Goal: Task Accomplishment & Management: Use online tool/utility

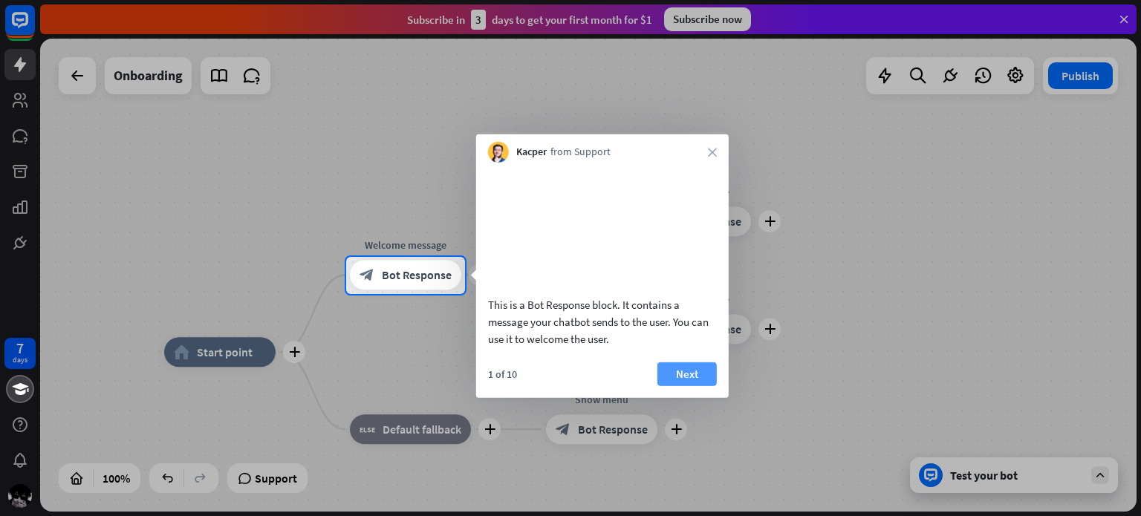
click at [671, 386] on button "Next" at bounding box center [687, 374] width 59 height 24
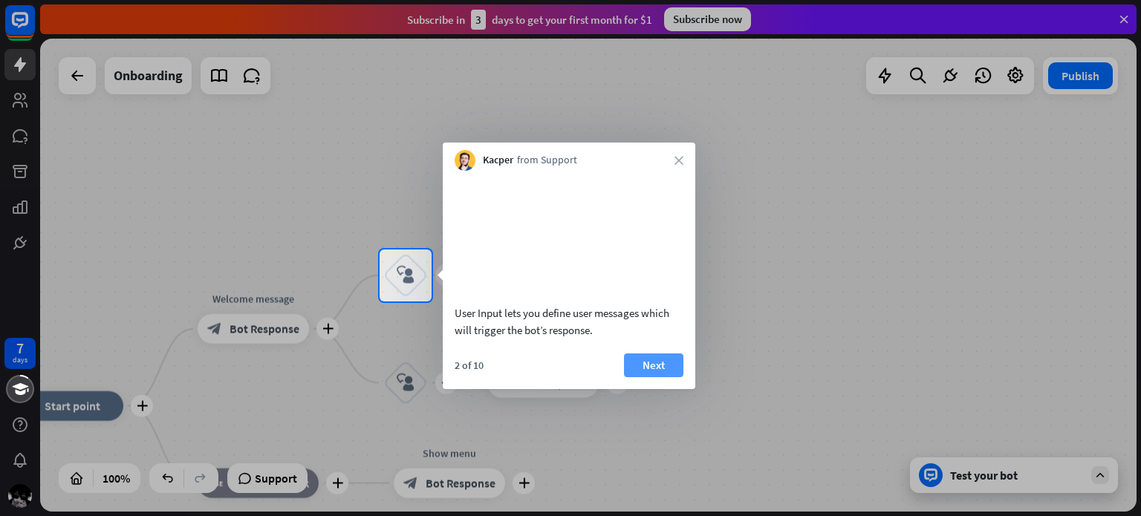
click at [662, 377] on button "Next" at bounding box center [653, 366] width 59 height 24
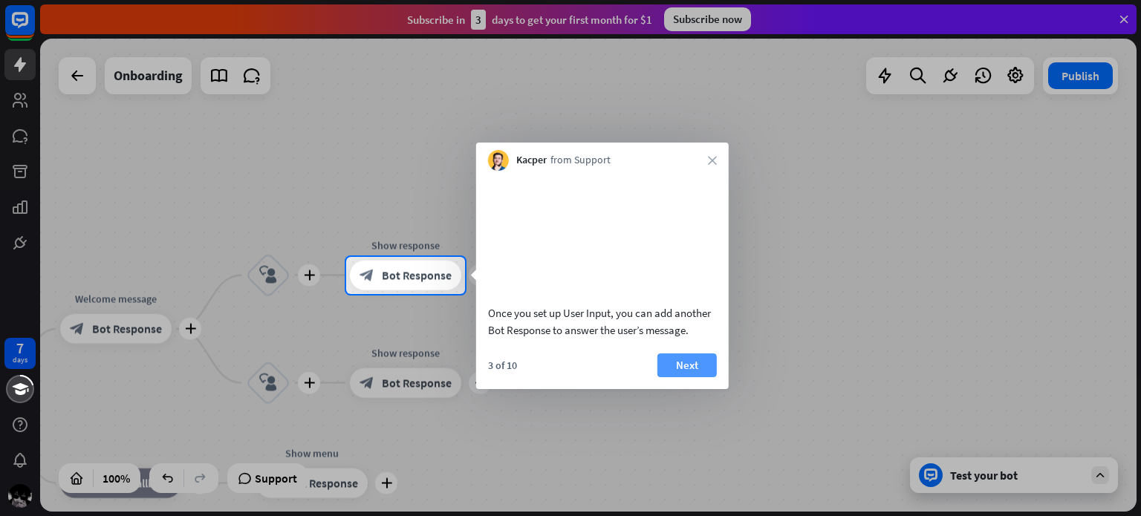
click at [666, 377] on button "Next" at bounding box center [687, 366] width 59 height 24
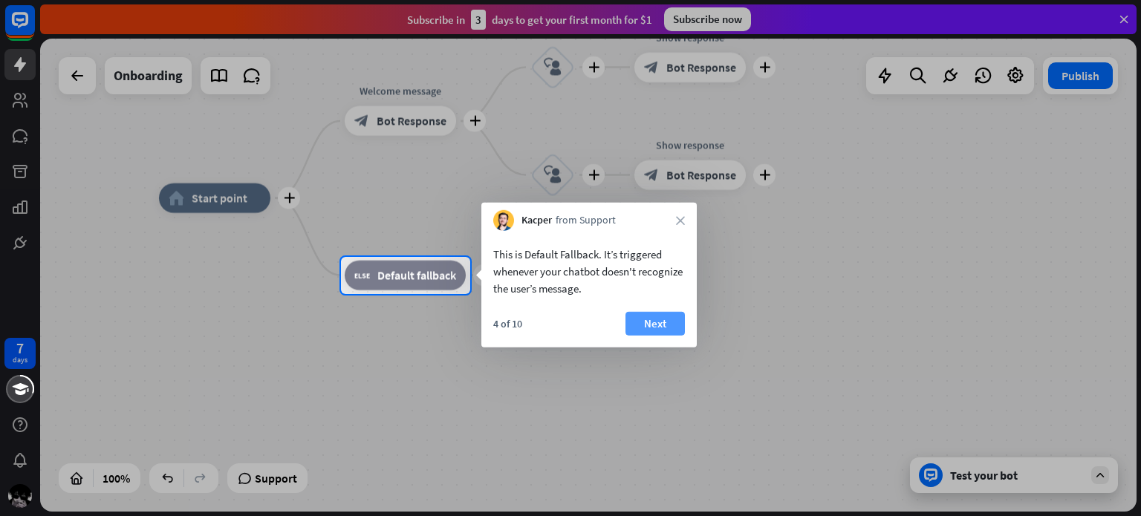
click at [658, 318] on button "Next" at bounding box center [655, 324] width 59 height 24
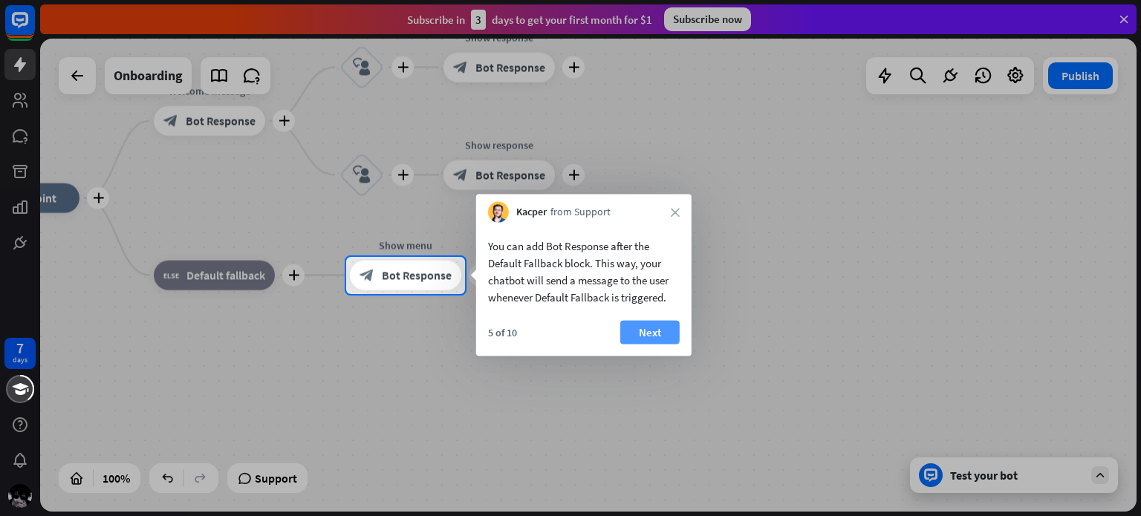
click at [652, 328] on button "Next" at bounding box center [649, 333] width 59 height 24
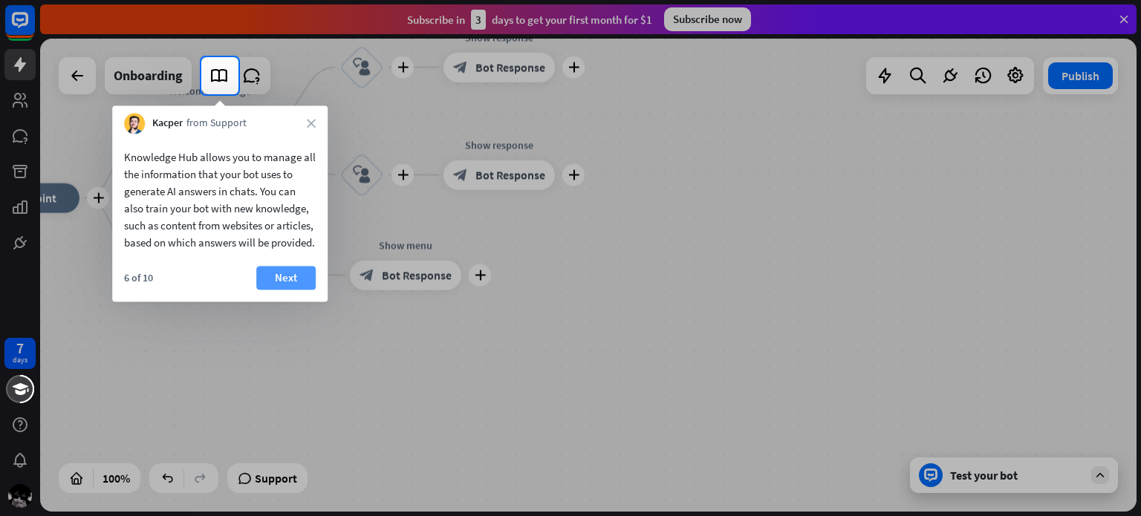
click at [277, 290] on button "Next" at bounding box center [285, 278] width 59 height 24
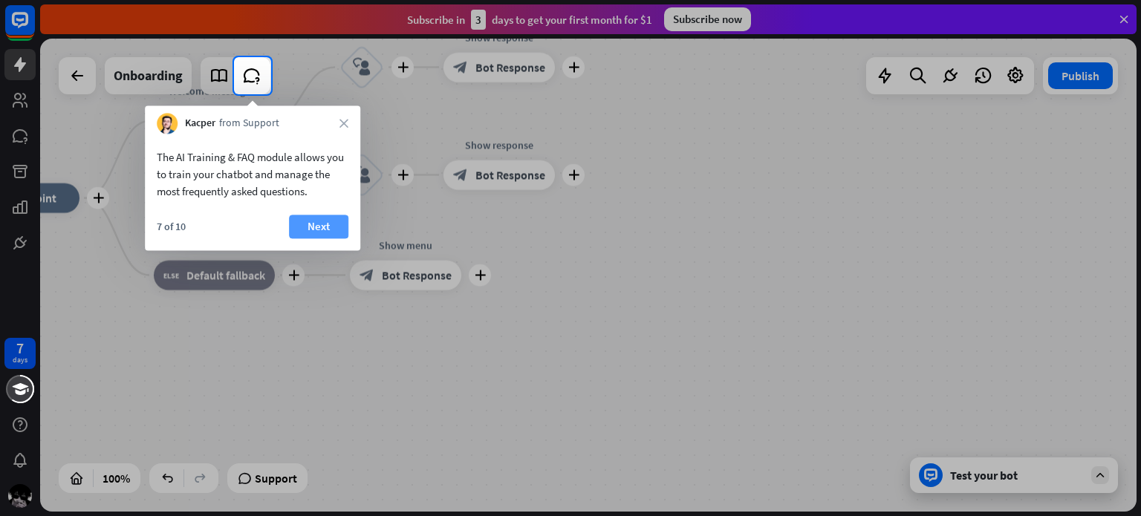
click at [333, 231] on button "Next" at bounding box center [318, 227] width 59 height 24
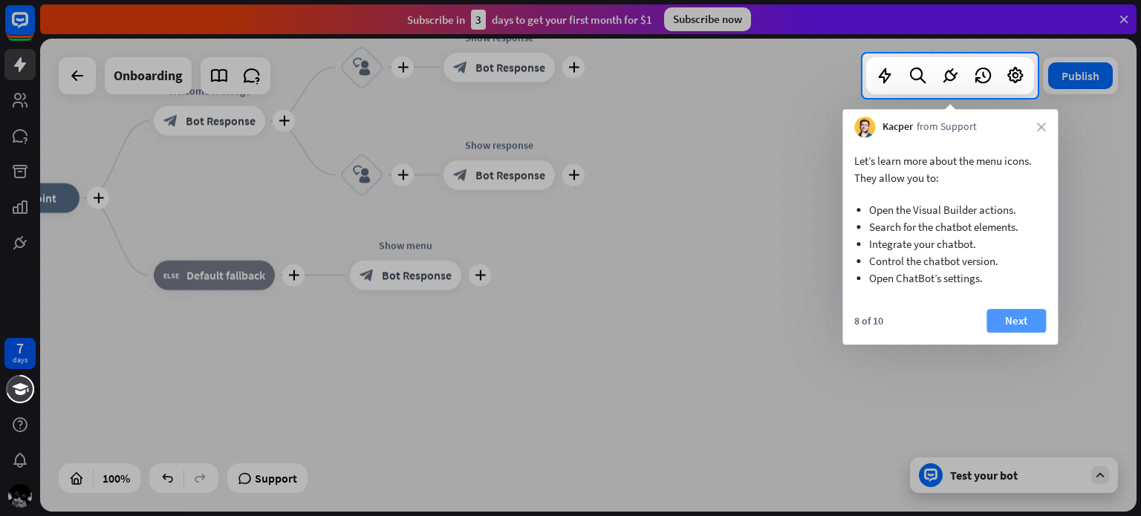
click at [1016, 317] on button "Next" at bounding box center [1016, 321] width 59 height 24
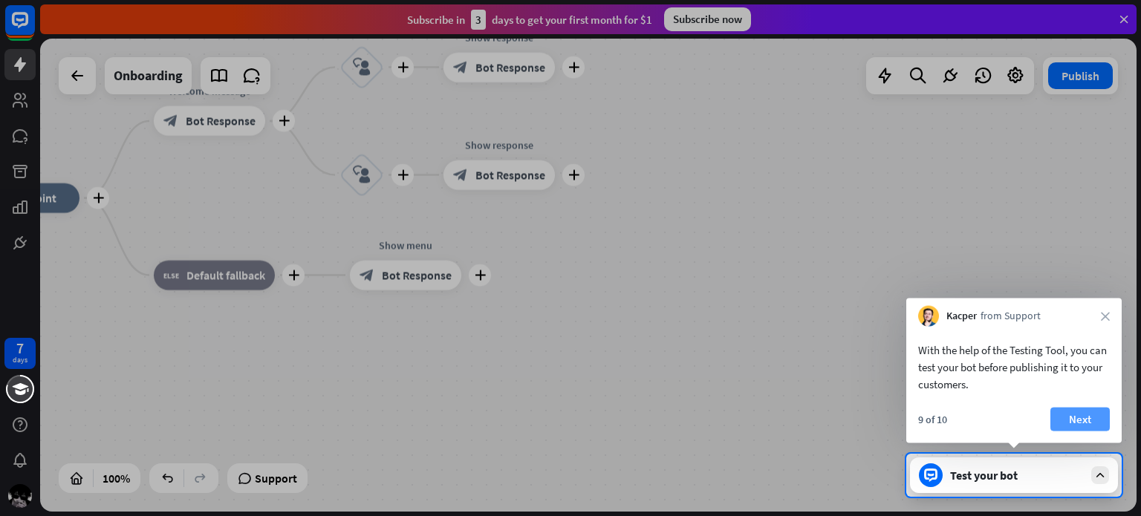
click at [1088, 413] on button "Next" at bounding box center [1080, 420] width 59 height 24
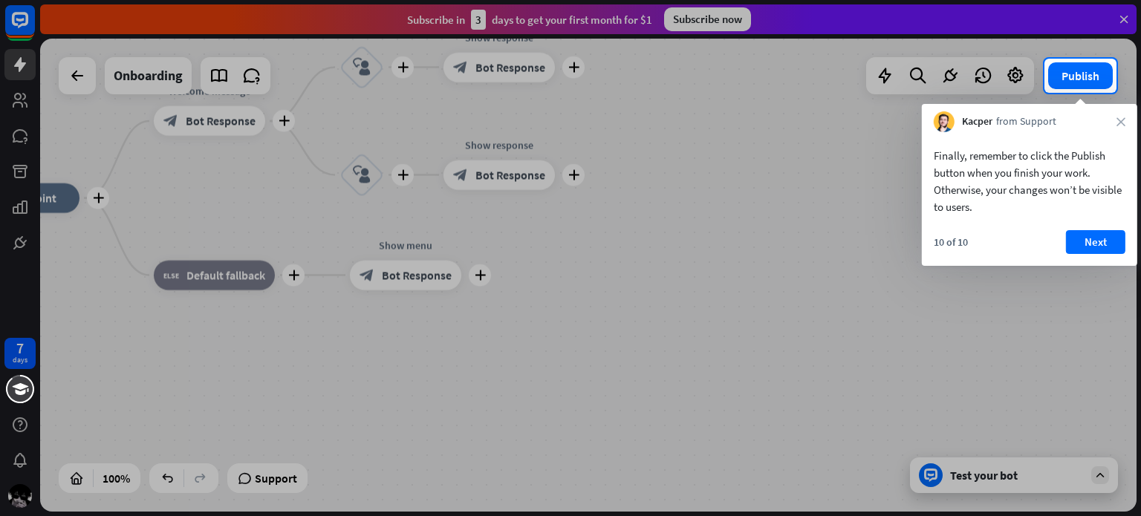
click at [1088, 256] on div "10 of 10 Next" at bounding box center [1029, 248] width 215 height 36
click at [1089, 250] on button "Next" at bounding box center [1095, 242] width 59 height 24
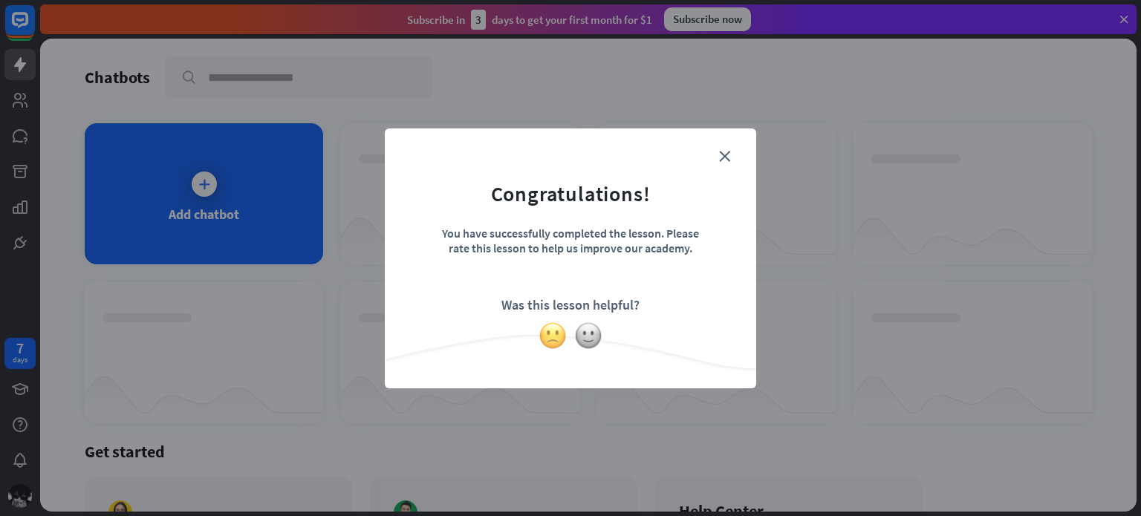
click at [562, 335] on img at bounding box center [553, 336] width 28 height 28
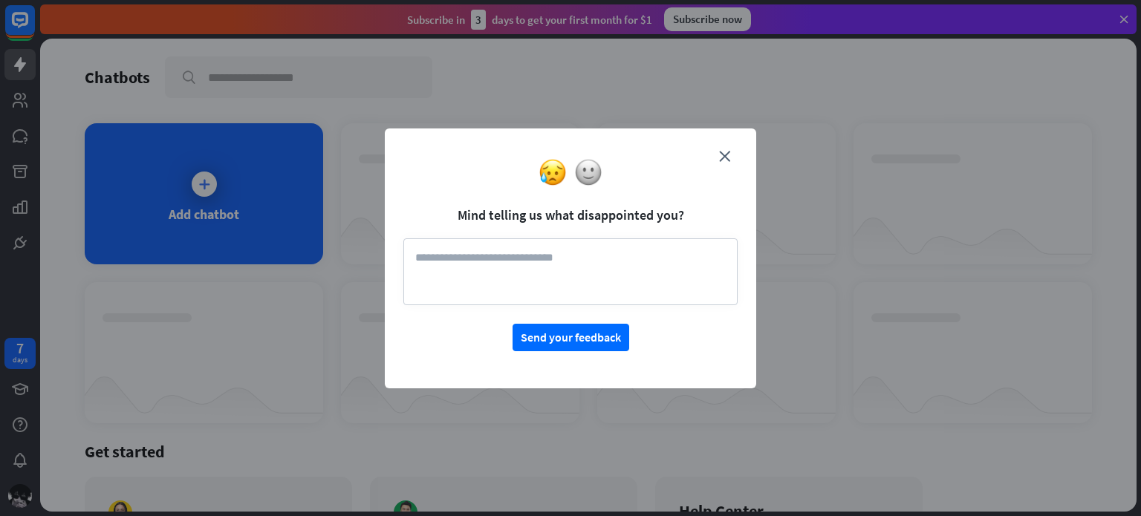
click at [721, 161] on div at bounding box center [570, 172] width 371 height 28
click at [722, 155] on icon "close" at bounding box center [724, 156] width 11 height 11
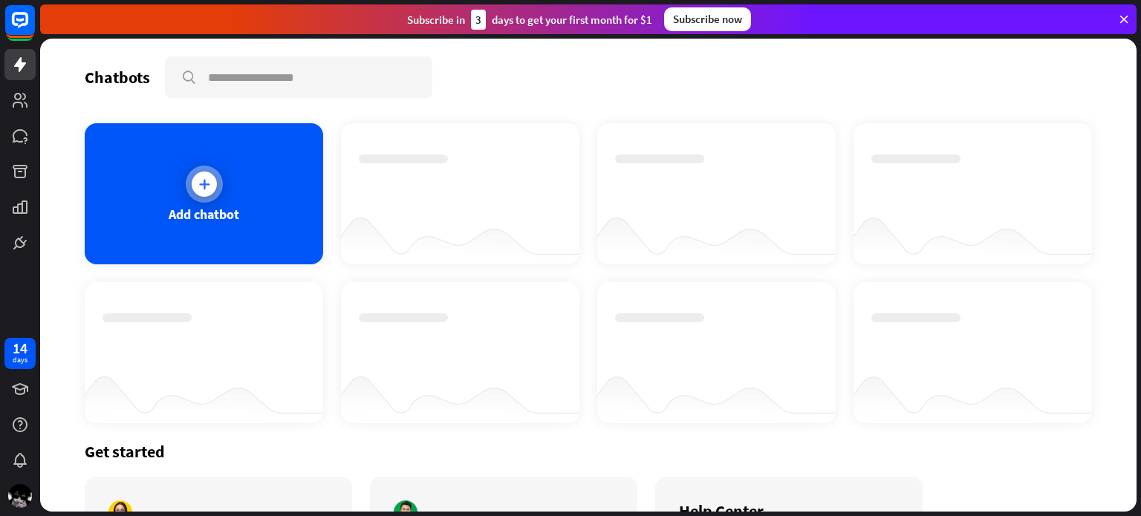
click at [270, 207] on div "Add chatbot" at bounding box center [204, 193] width 238 height 141
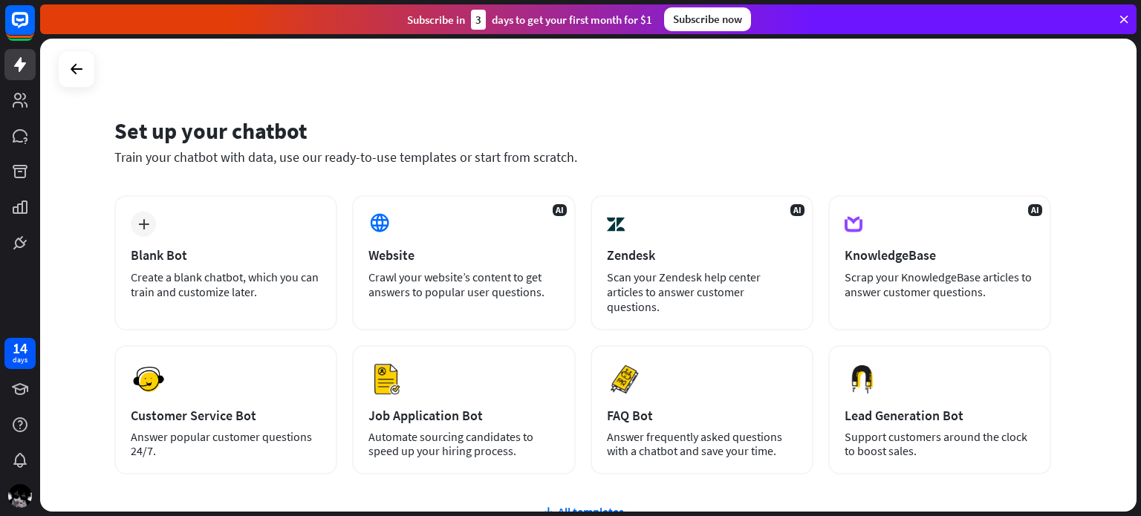
scroll to position [74, 0]
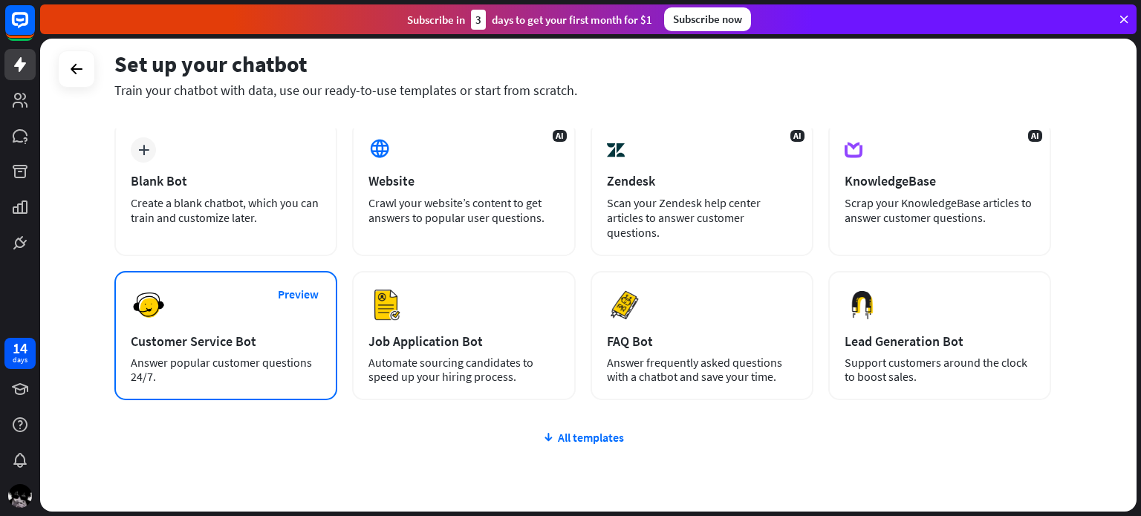
click at [222, 291] on div "Preview Customer Service Bot Answer popular customer questions 24/7." at bounding box center [225, 335] width 223 height 129
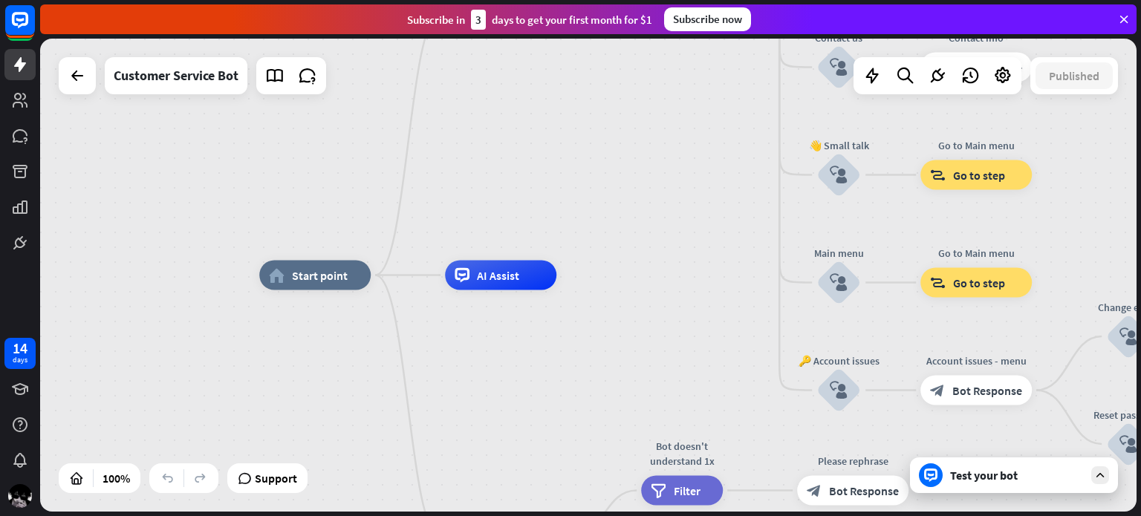
click at [976, 475] on div "Test your bot" at bounding box center [1017, 475] width 134 height 15
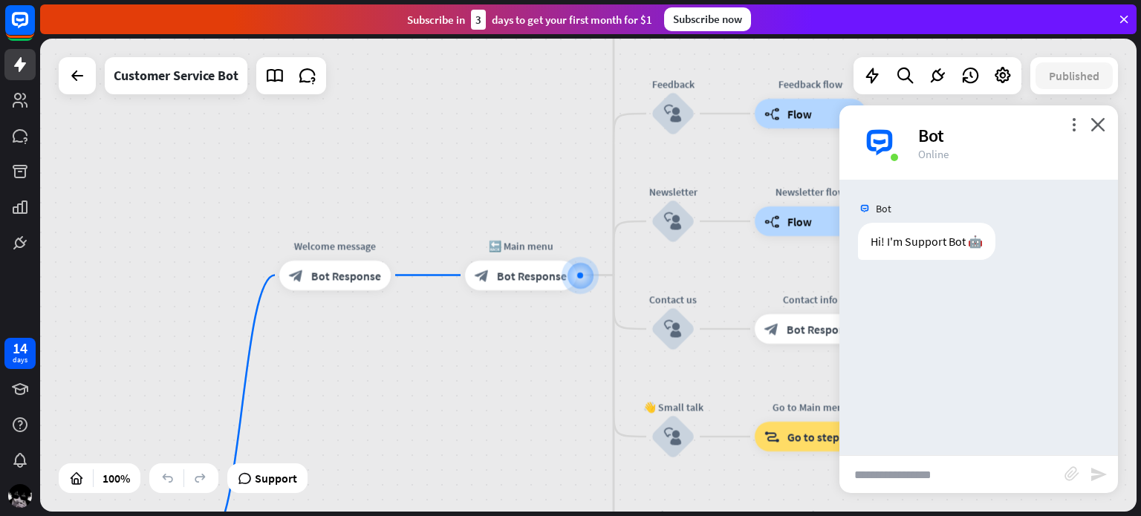
click at [903, 470] on input "text" at bounding box center [952, 474] width 225 height 37
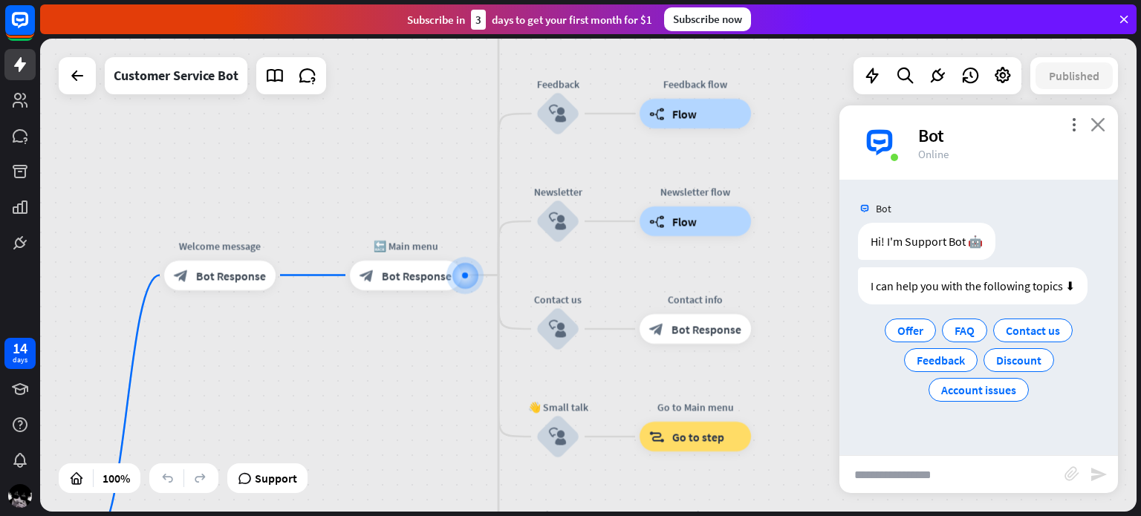
click at [1103, 131] on icon "close" at bounding box center [1098, 124] width 15 height 14
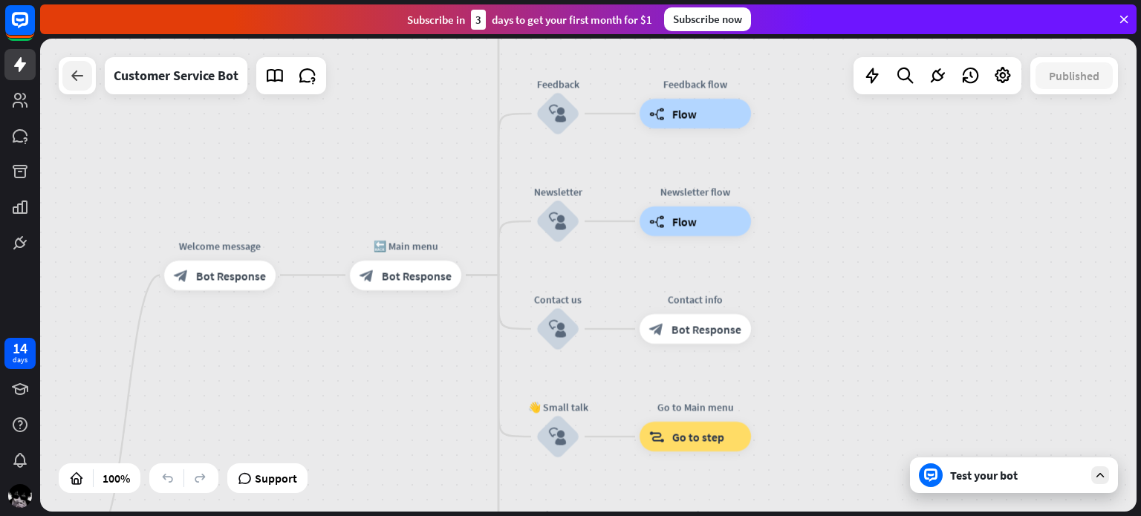
click at [67, 77] on div at bounding box center [77, 76] width 30 height 30
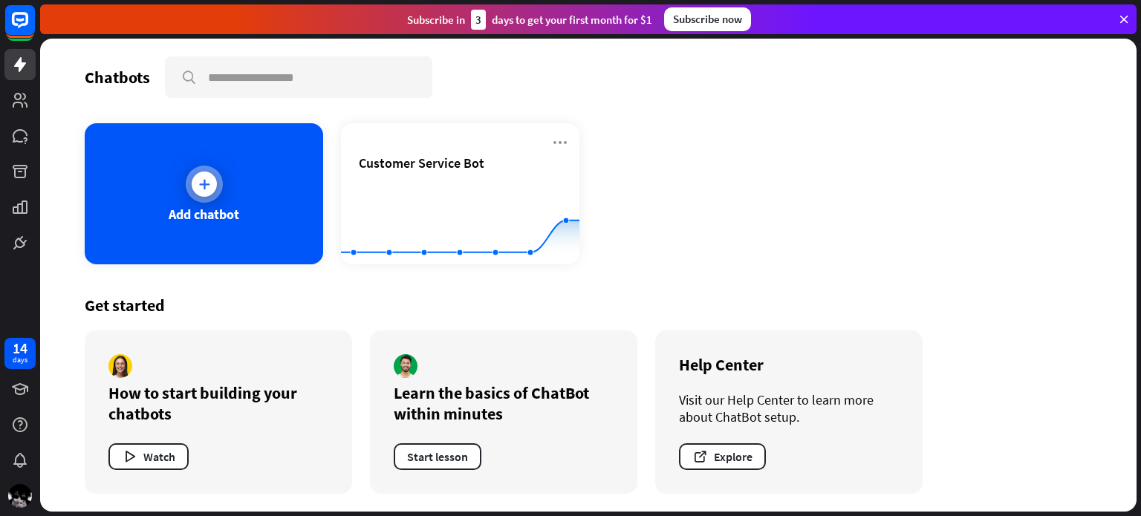
click at [181, 156] on div "Add chatbot" at bounding box center [204, 193] width 238 height 141
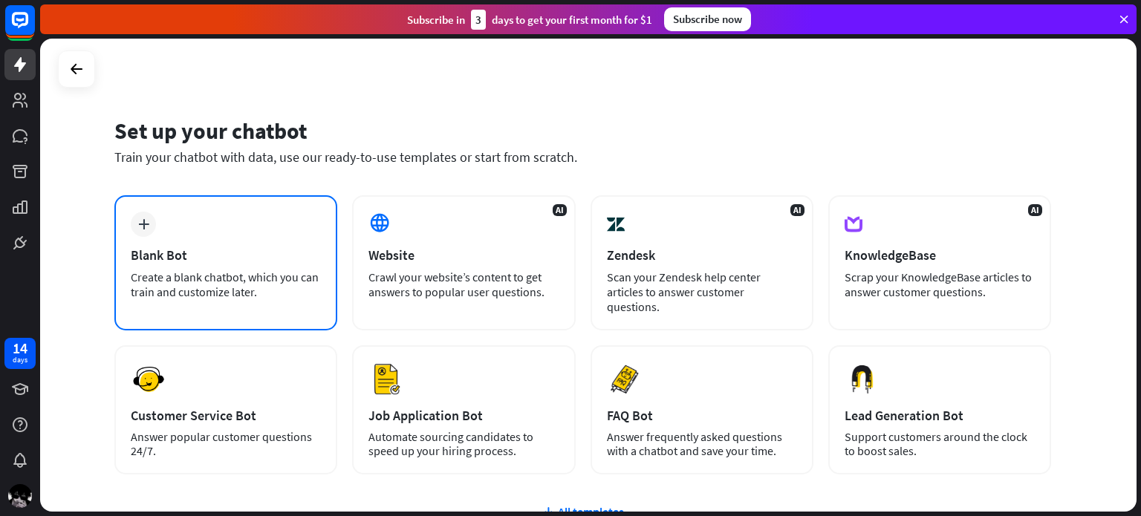
click at [250, 247] on div "Blank Bot" at bounding box center [226, 255] width 190 height 17
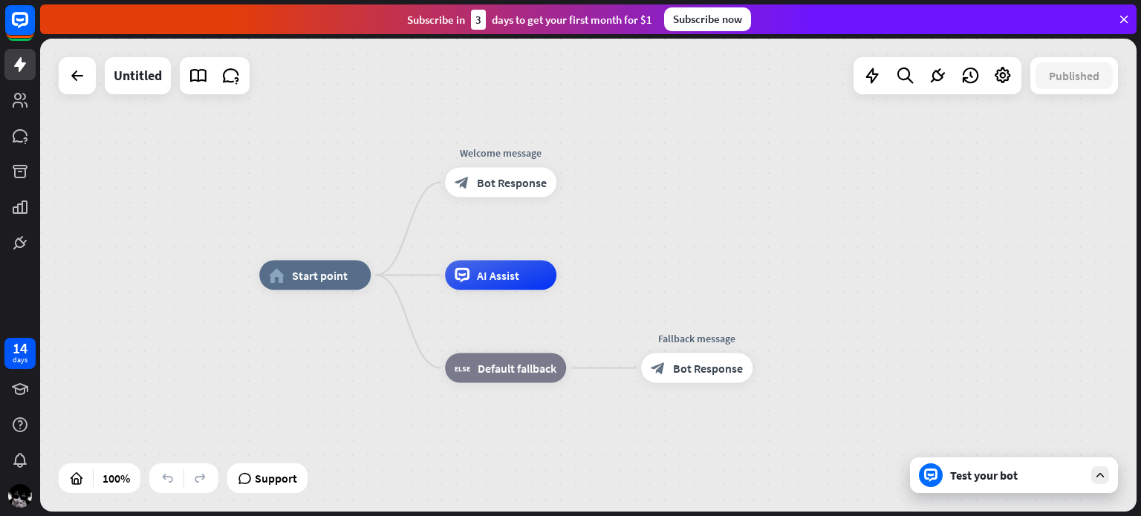
click at [955, 463] on div "Test your bot" at bounding box center [1014, 476] width 208 height 36
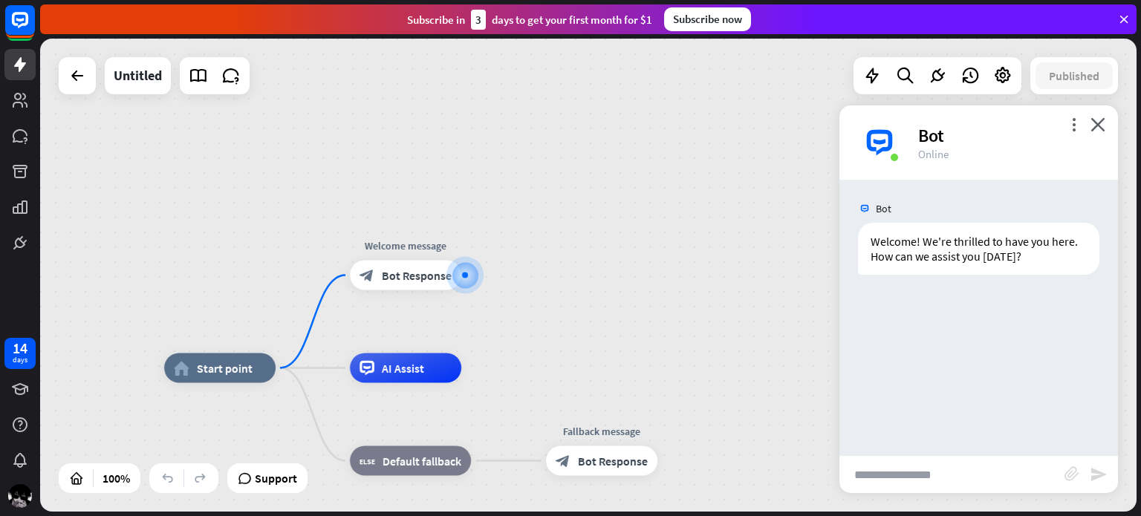
click at [903, 460] on input "text" at bounding box center [952, 474] width 225 height 37
type input "***"
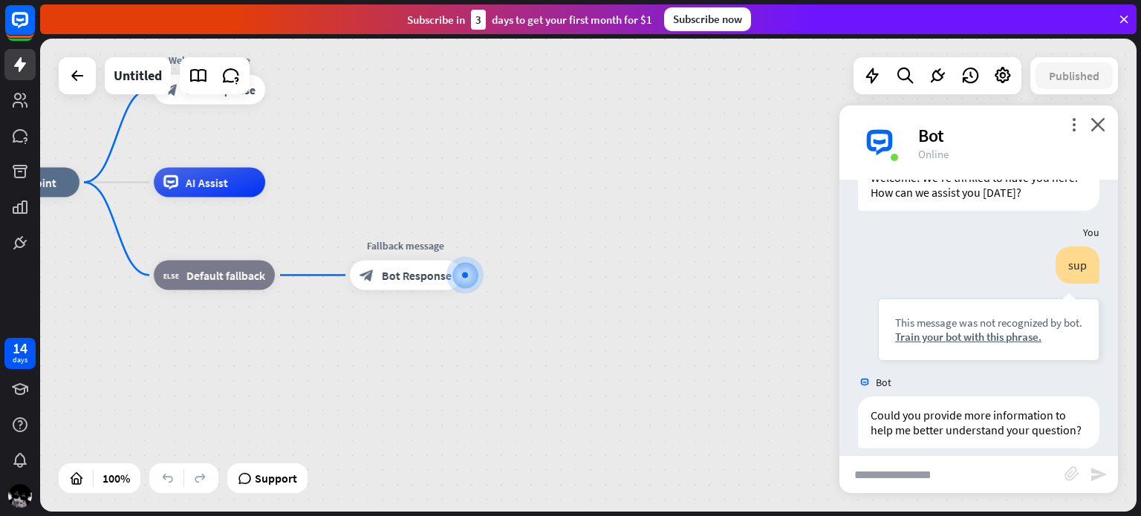
scroll to position [94, 0]
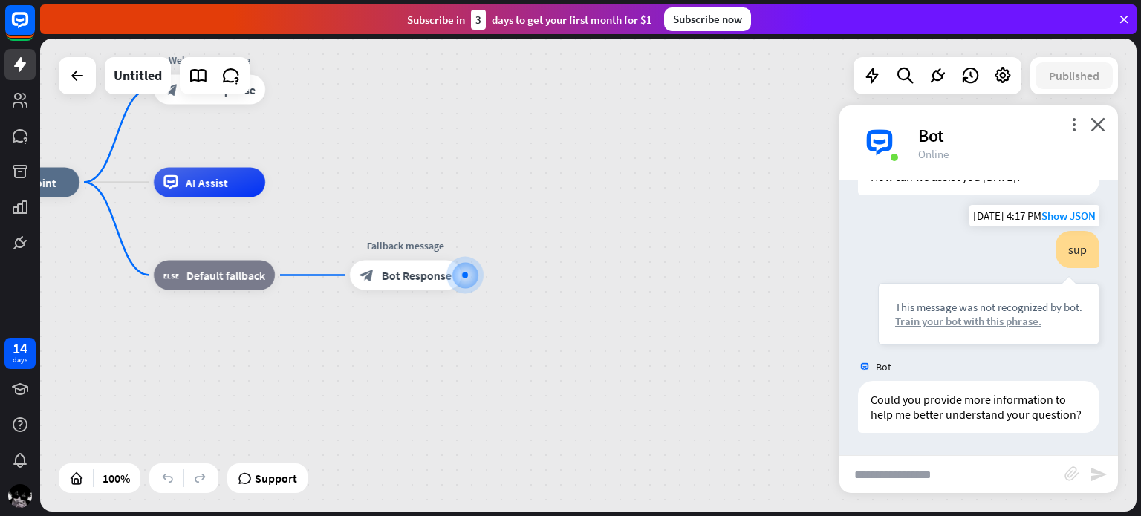
click at [952, 314] on div "Train your bot with this phrase." at bounding box center [988, 321] width 187 height 14
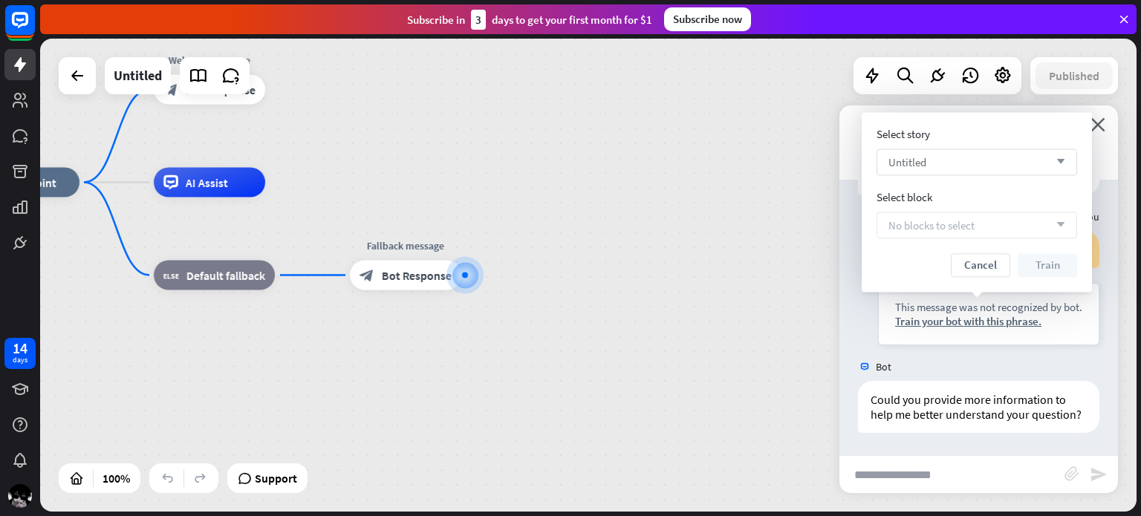
click at [957, 170] on div "Untitled arrow_down" at bounding box center [977, 162] width 201 height 27
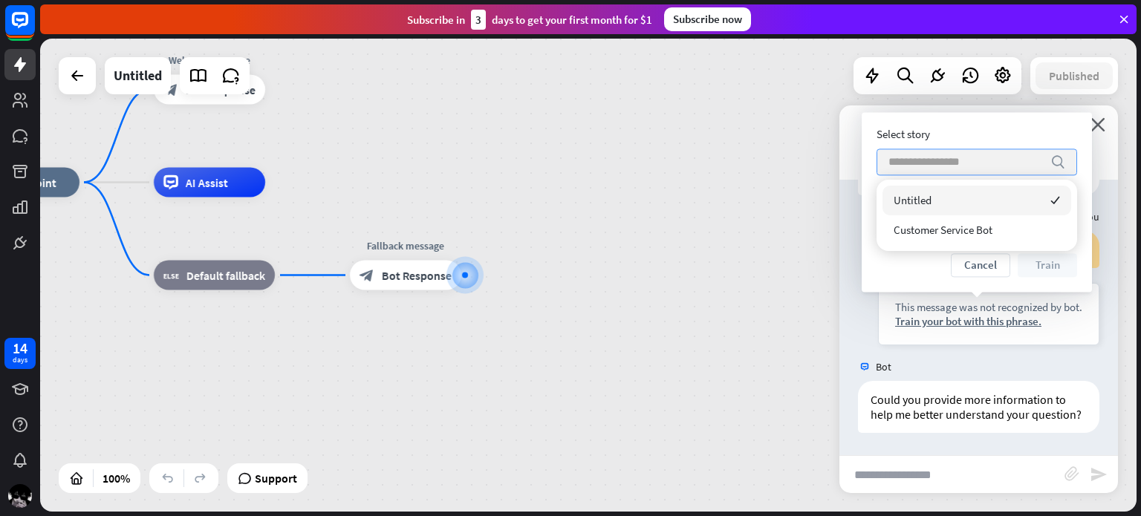
click at [942, 159] on input "search" at bounding box center [966, 161] width 155 height 25
click at [930, 136] on div "Select story" at bounding box center [977, 134] width 201 height 14
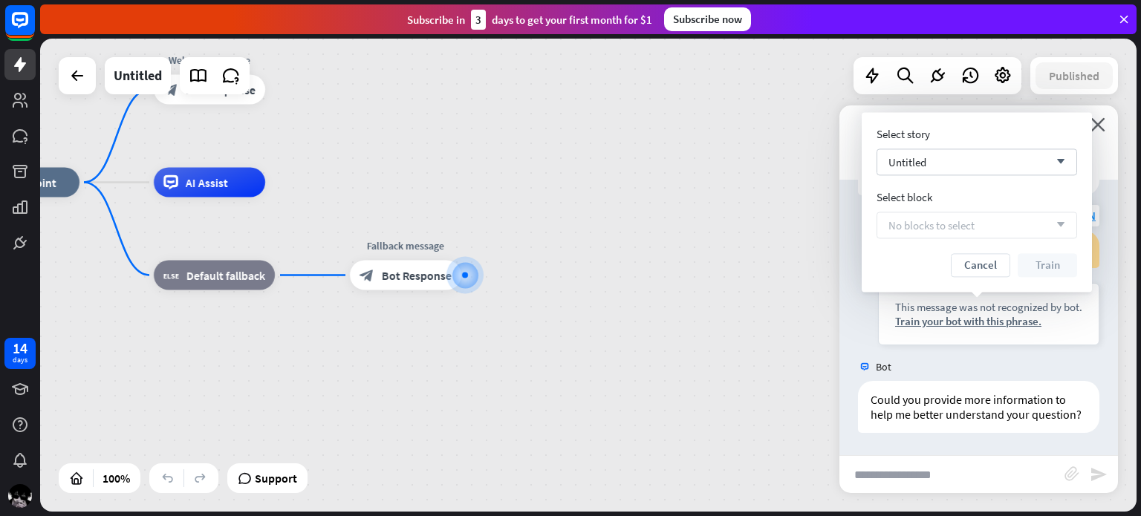
drag, startPoint x: 939, startPoint y: 239, endPoint x: 1062, endPoint y: 279, distance: 129.7
click at [1062, 279] on div "Select story Untitled arrow_down Select block No blocks to select arrow_down Ca…" at bounding box center [977, 202] width 230 height 180
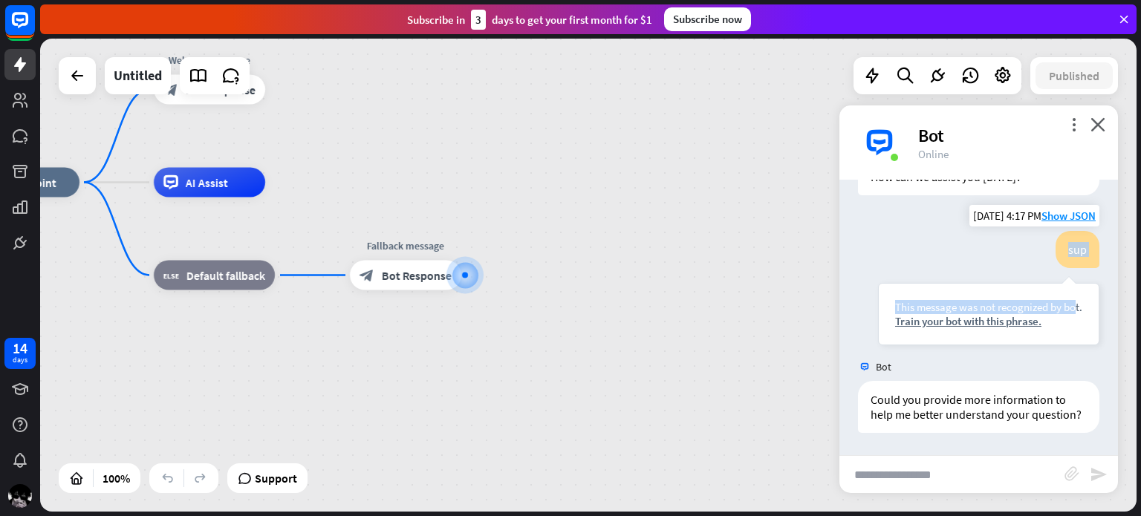
drag, startPoint x: 1062, startPoint y: 279, endPoint x: 1025, endPoint y: 236, distance: 57.9
click at [1025, 236] on div "sup This message was not recognized by bot. Train your bot with this phrase." at bounding box center [988, 288] width 221 height 114
click at [952, 314] on div "Train your bot with this phrase." at bounding box center [988, 321] width 187 height 14
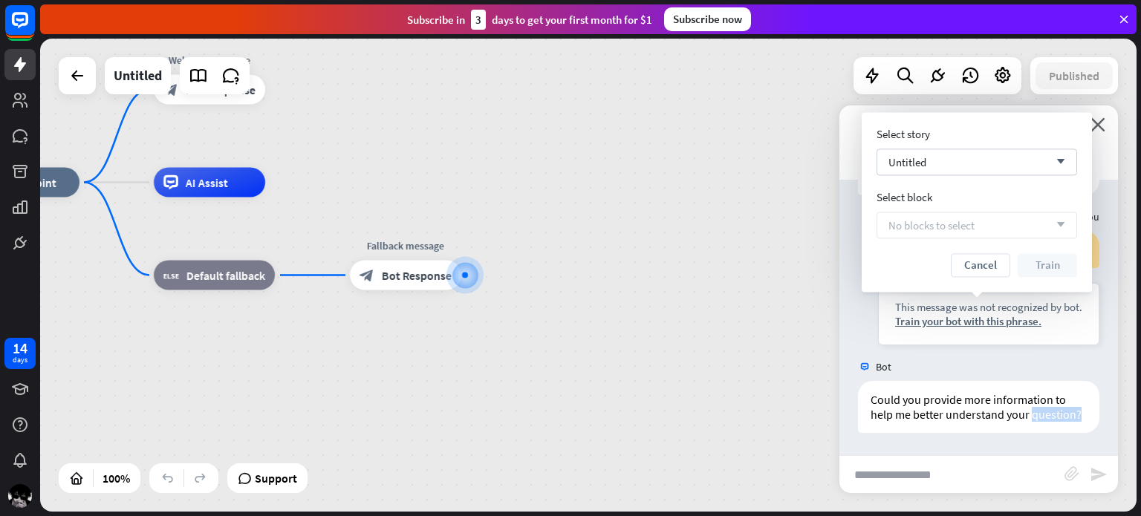
drag, startPoint x: 857, startPoint y: 435, endPoint x: 882, endPoint y: 443, distance: 26.3
click at [858, 435] on div "Bot Welcome! We're thrilled to have you here. How can we assist you [DATE]? [DA…" at bounding box center [979, 318] width 279 height 276
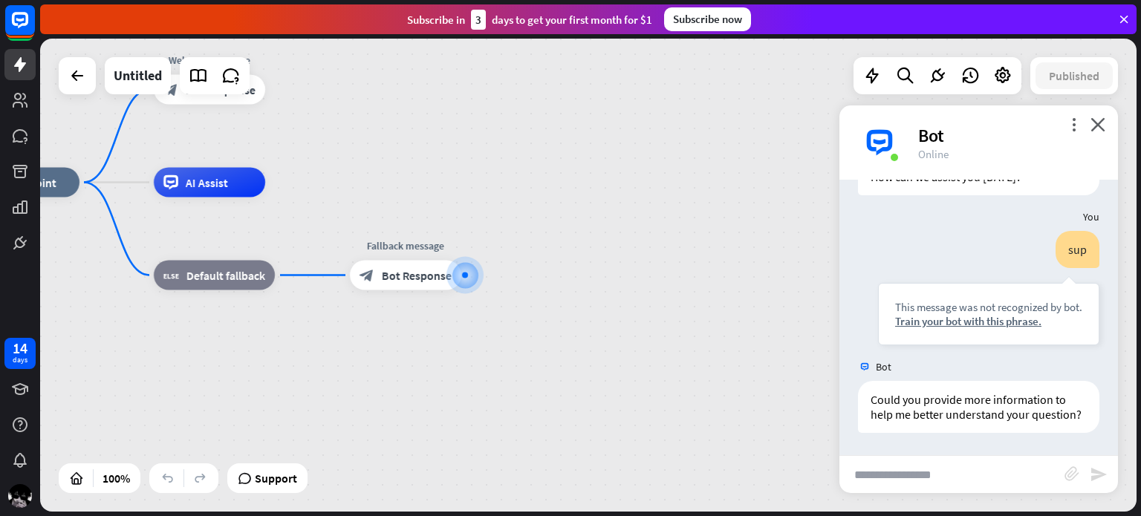
click at [924, 463] on input "text" at bounding box center [952, 474] width 225 height 37
type input "**"
click at [961, 329] on div "This message was not recognized by bot. Train your bot with this phrase." at bounding box center [988, 314] width 221 height 62
click at [955, 323] on div "Train your bot with this phrase." at bounding box center [988, 321] width 187 height 14
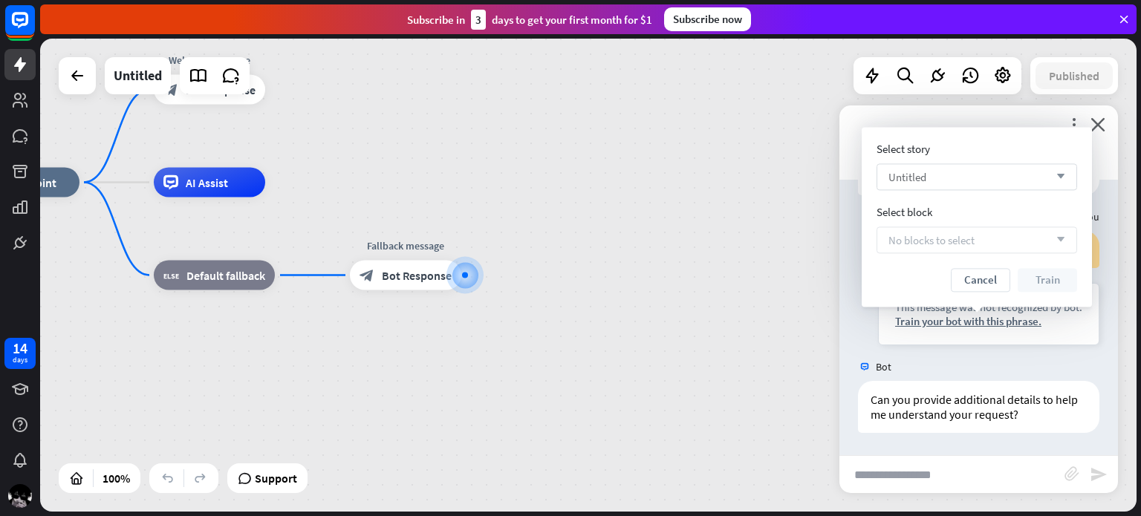
click at [969, 187] on div "Untitled arrow_down" at bounding box center [977, 176] width 201 height 27
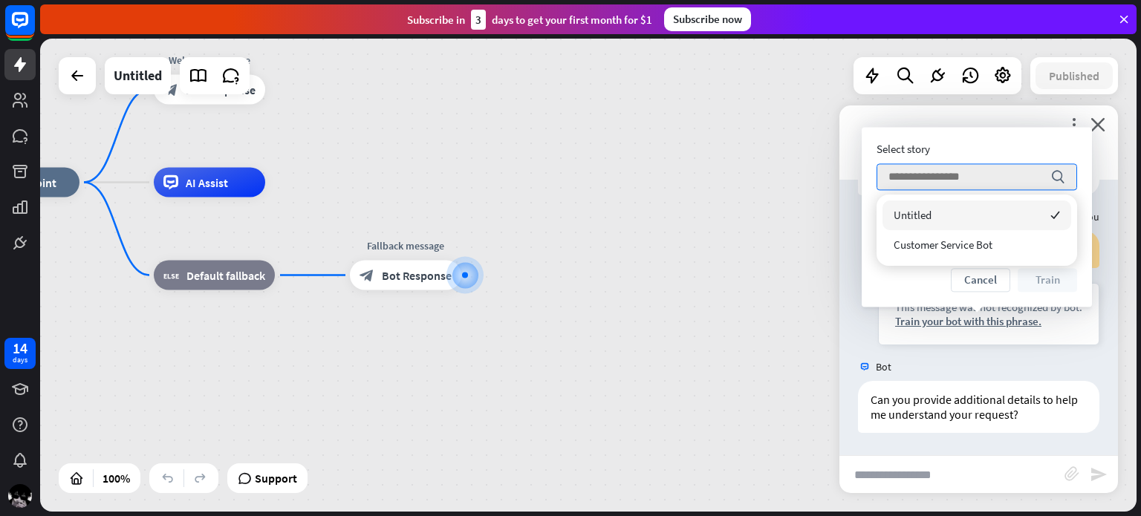
click at [952, 238] on span "Customer Service Bot" at bounding box center [943, 245] width 99 height 14
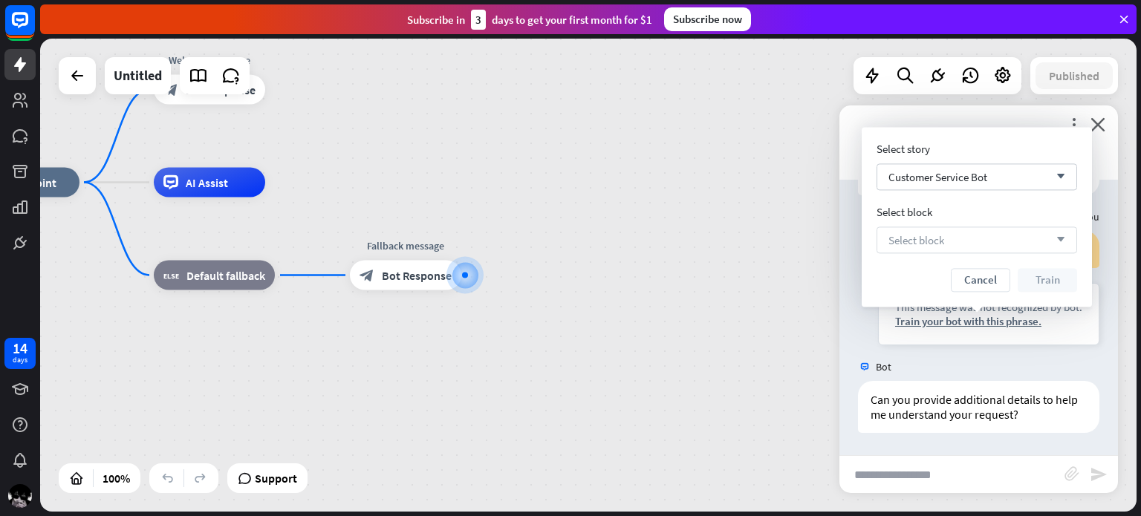
click at [998, 244] on div "Select block arrow_down" at bounding box center [977, 240] width 201 height 27
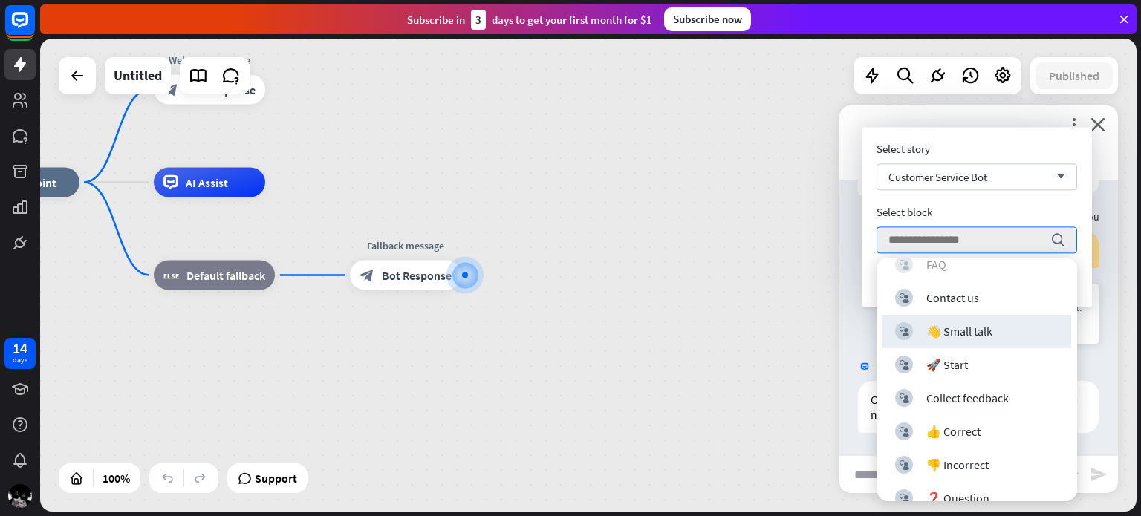
scroll to position [74, 0]
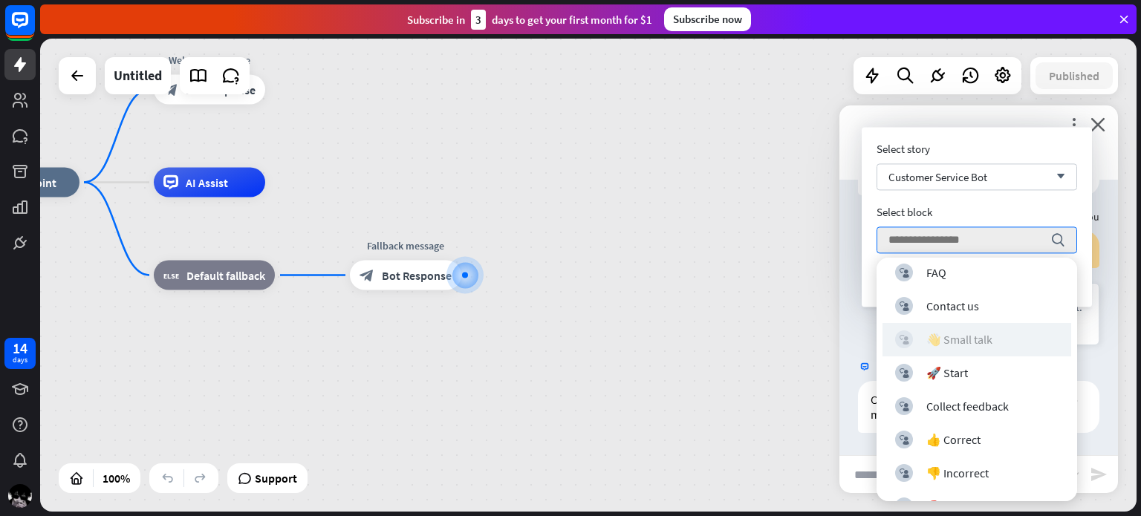
click at [974, 335] on div "👋 Small talk" at bounding box center [959, 339] width 66 height 15
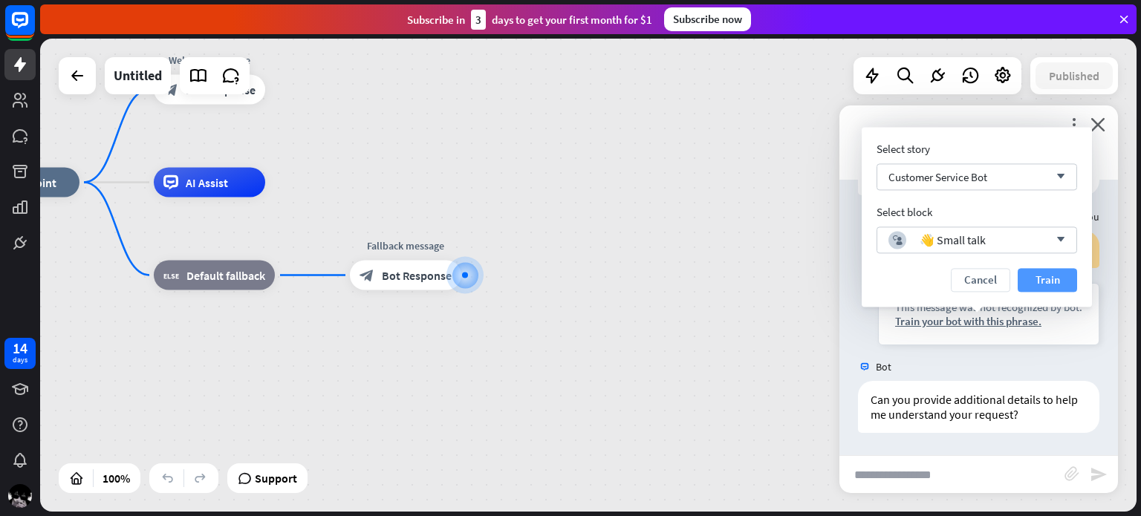
click at [1062, 284] on button "Train" at bounding box center [1047, 280] width 59 height 24
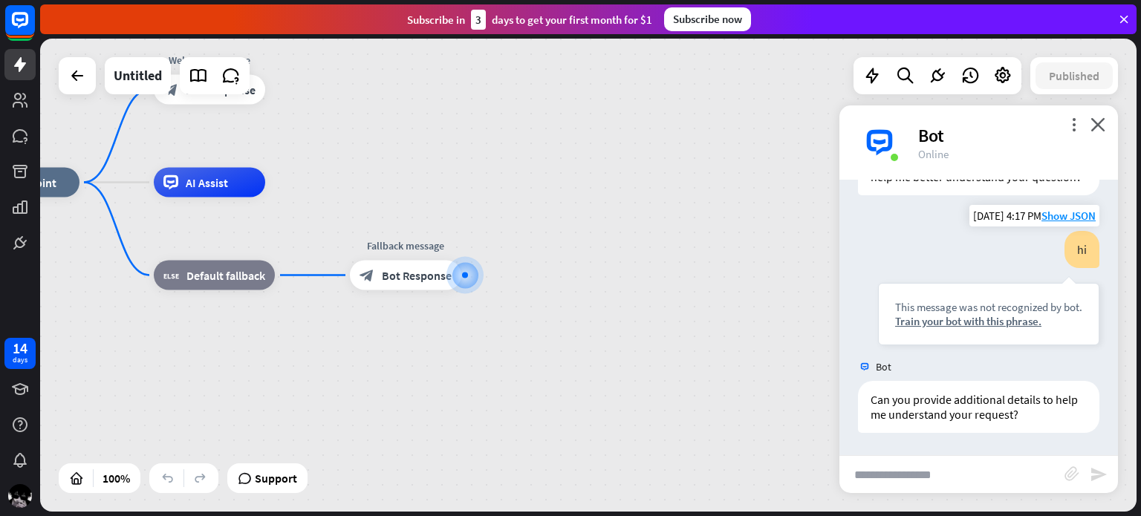
scroll to position [317, 0]
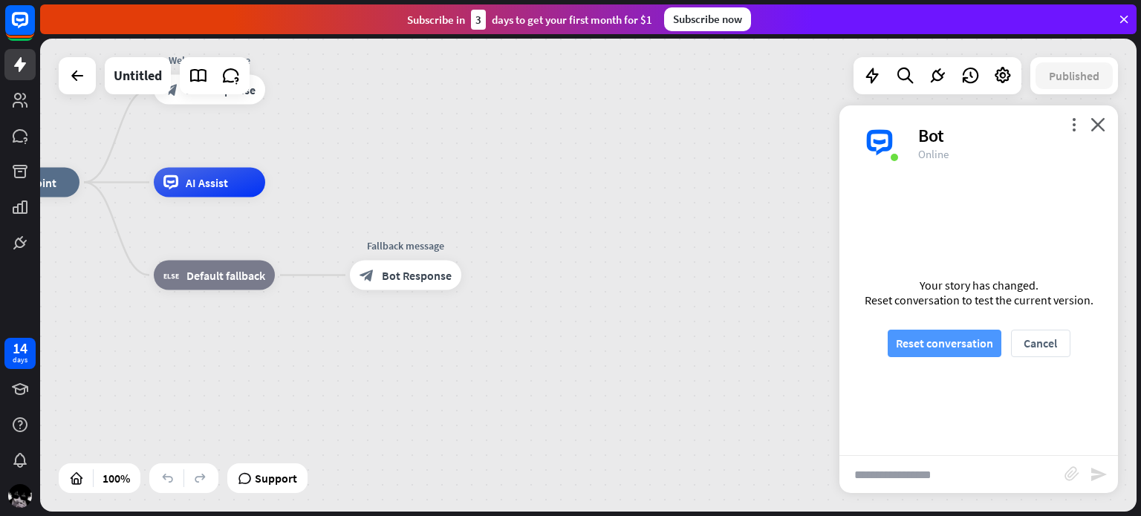
click at [981, 337] on button "Reset conversation" at bounding box center [945, 343] width 114 height 27
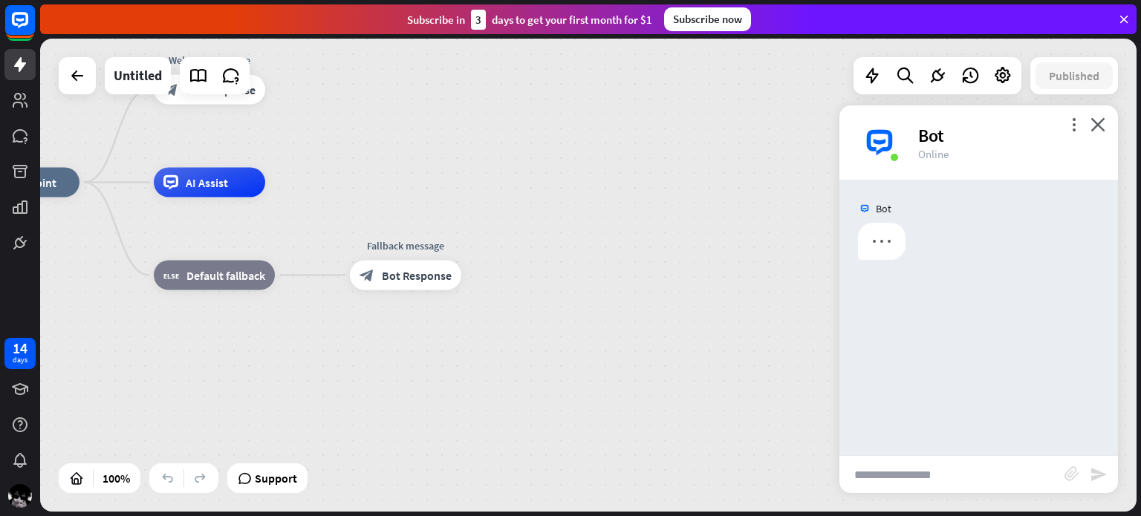
scroll to position [0, 0]
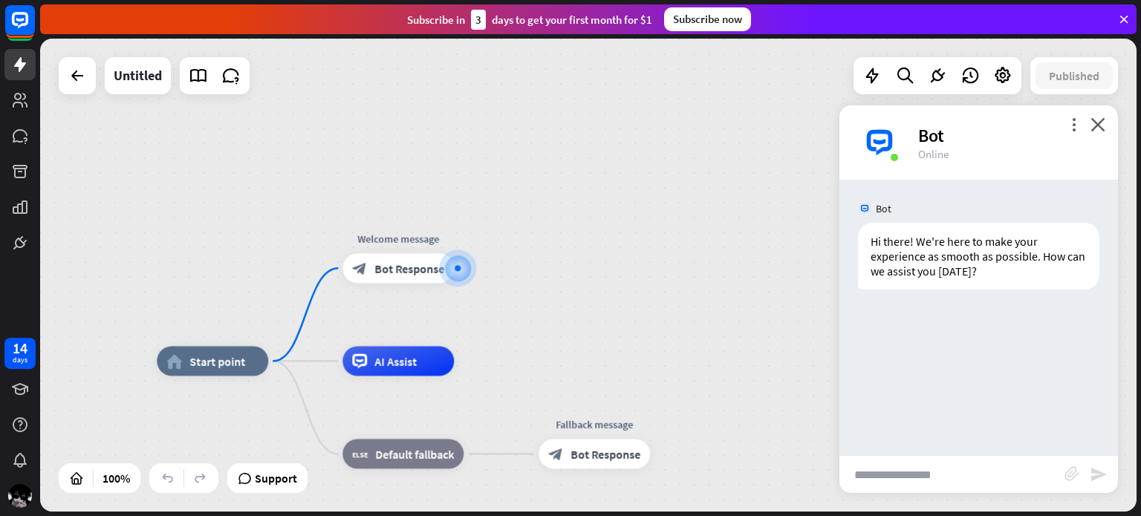
click at [918, 469] on input "text" at bounding box center [952, 474] width 225 height 37
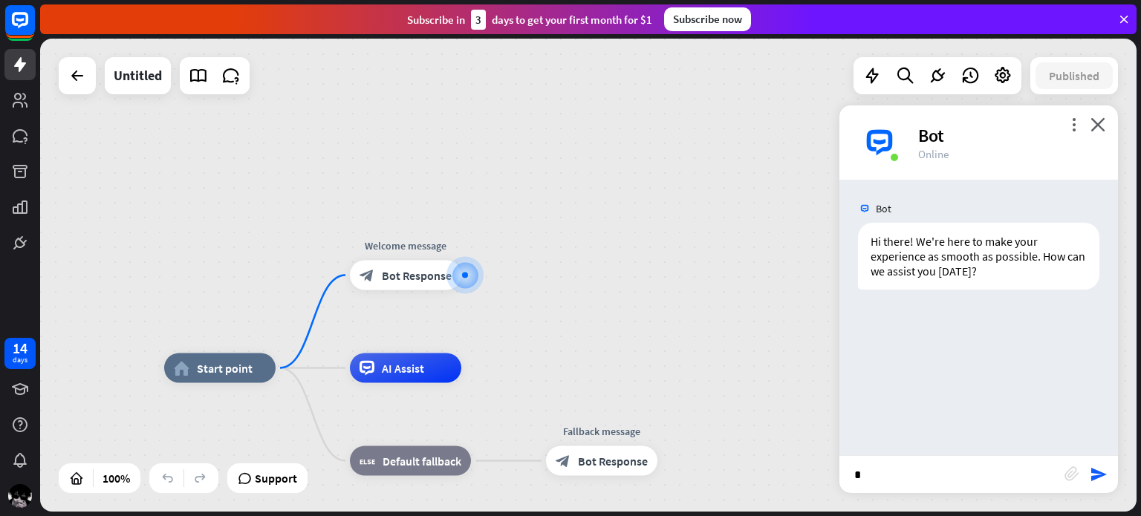
type input "**"
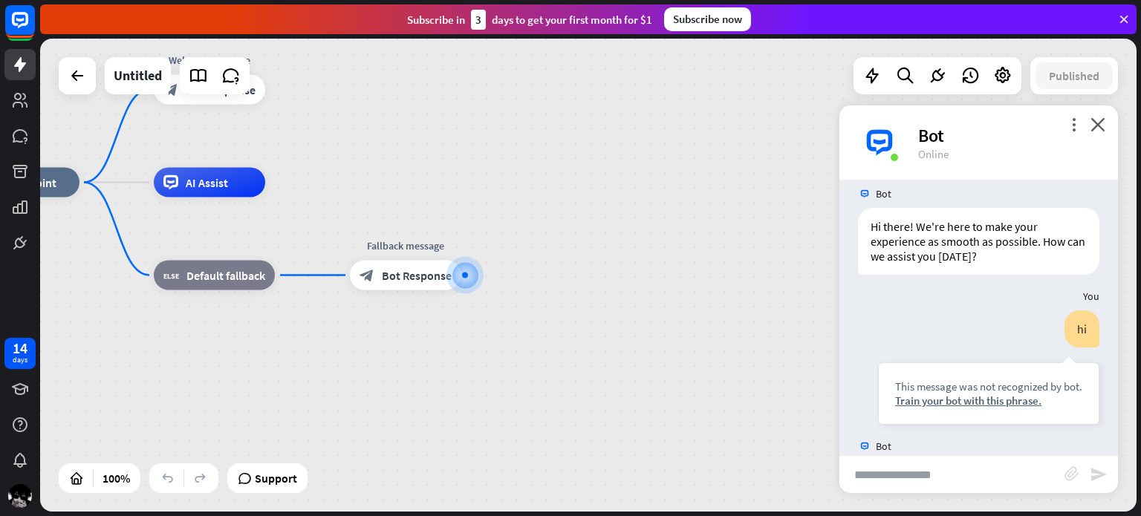
scroll to position [94, 0]
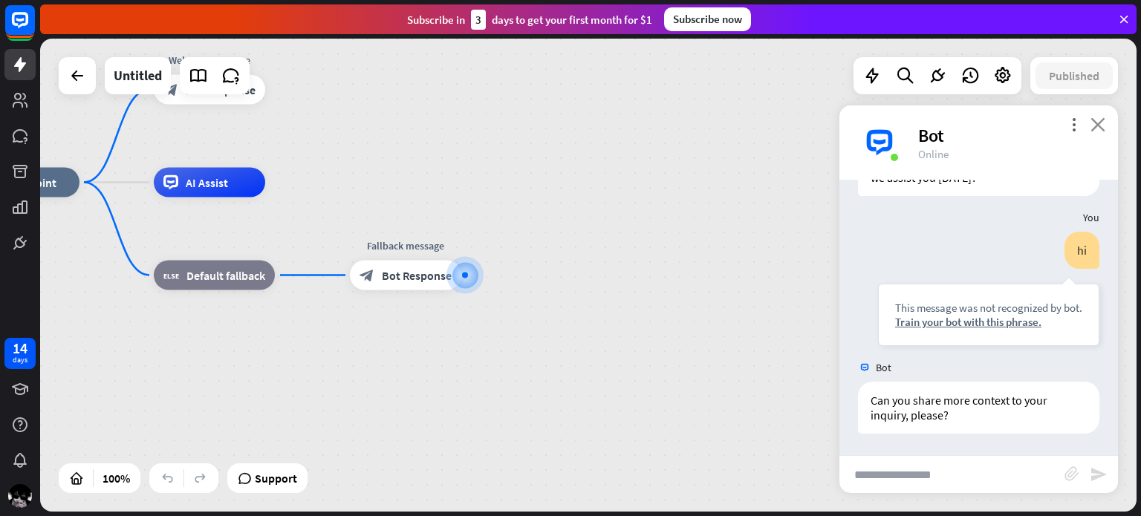
click at [1097, 117] on icon "close" at bounding box center [1098, 124] width 15 height 14
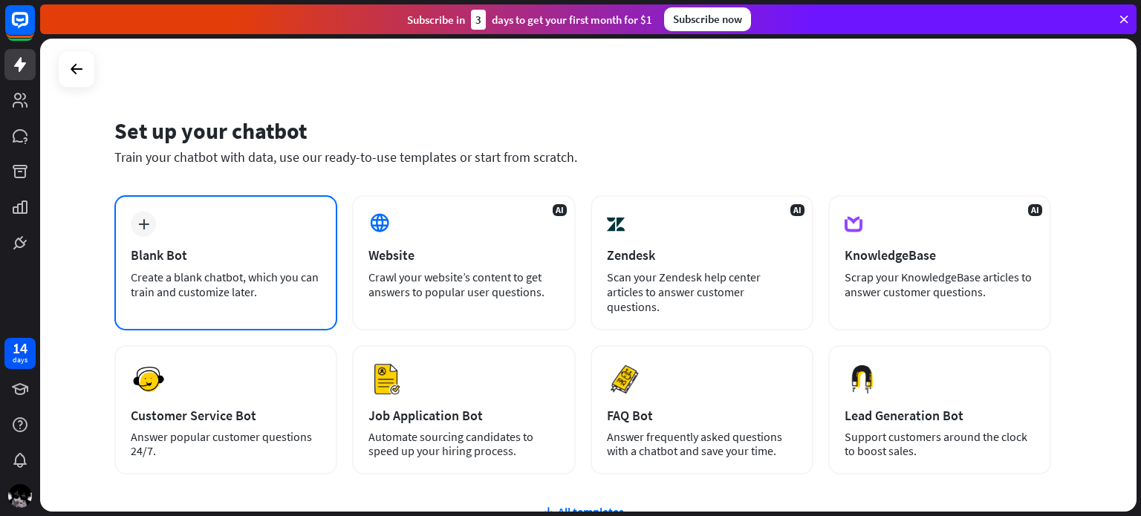
click at [293, 253] on div "Blank Bot" at bounding box center [226, 255] width 190 height 17
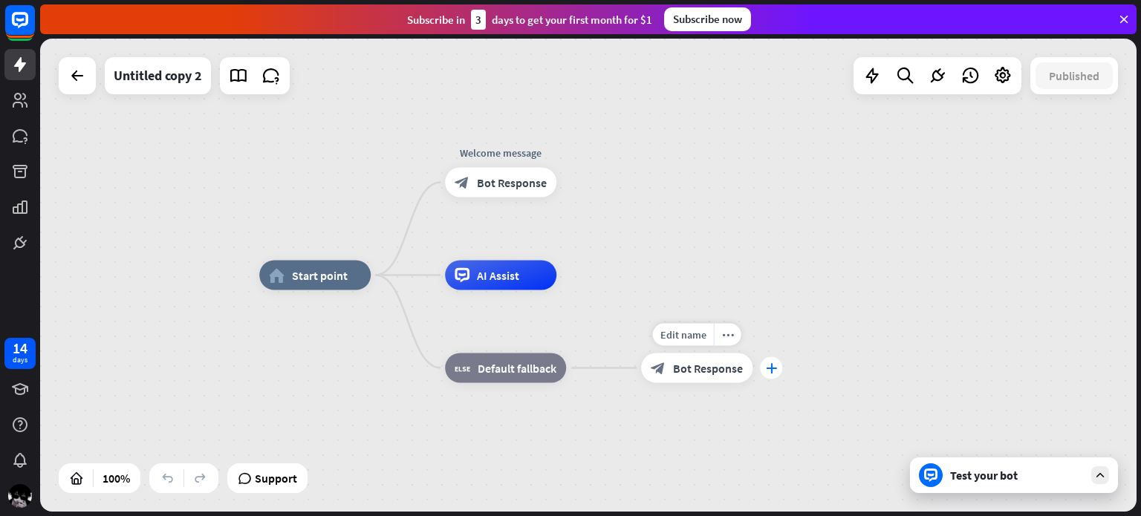
click at [770, 377] on div "plus" at bounding box center [771, 368] width 22 height 22
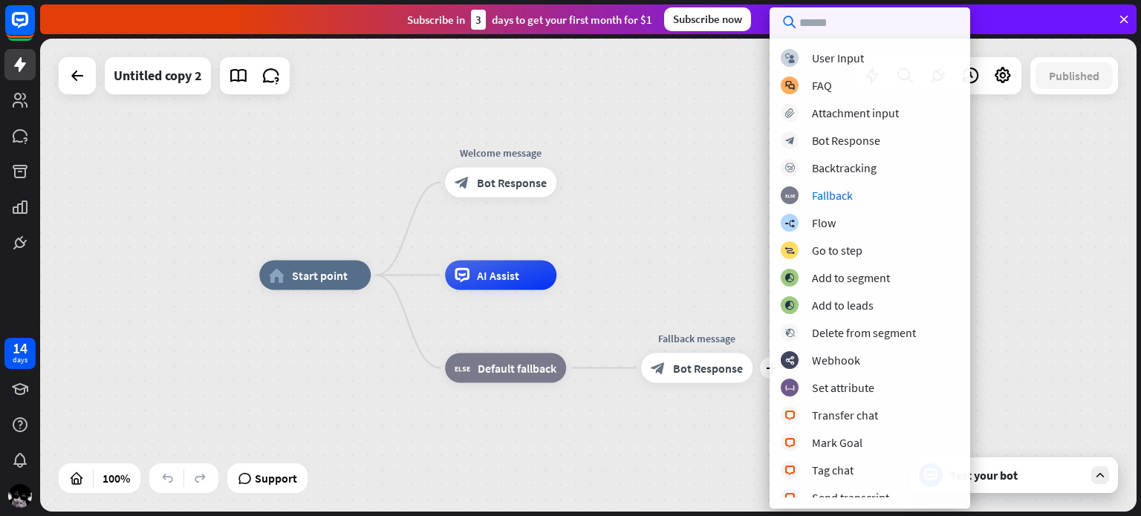
click at [688, 177] on div "home_2 Start point Welcome message block_bot_response Bot Response AI Assist bl…" at bounding box center [588, 275] width 1097 height 473
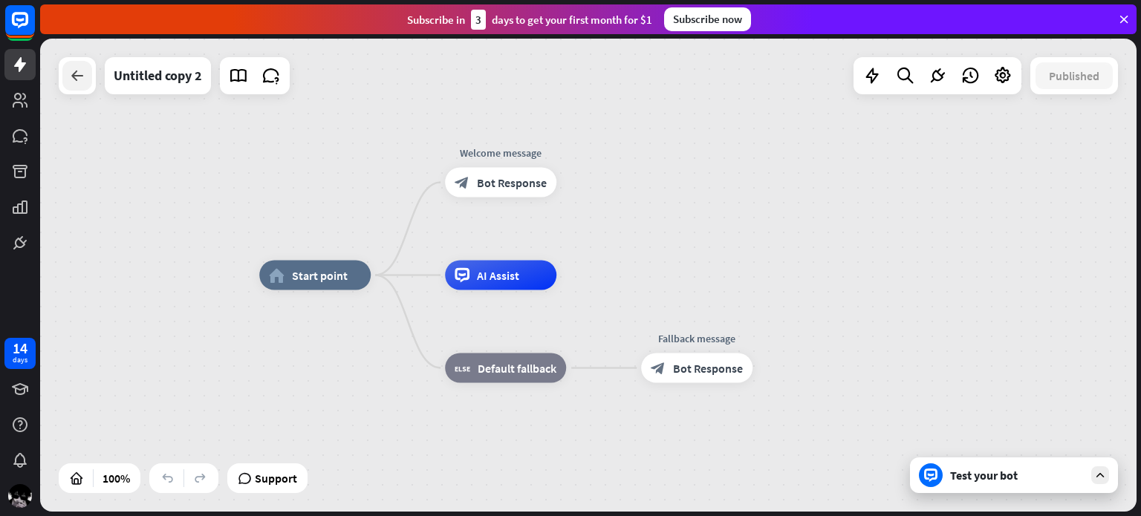
click at [80, 82] on div at bounding box center [77, 76] width 30 height 30
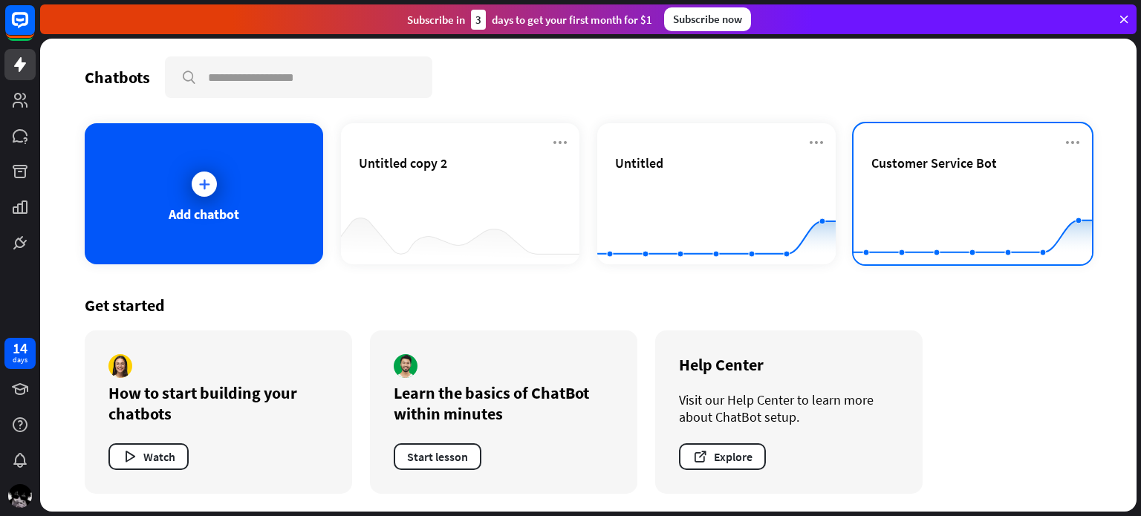
drag, startPoint x: 1108, startPoint y: 195, endPoint x: 1032, endPoint y: 195, distance: 75.8
click at [1091, 193] on div "Chatbots search Add chatbot Untitled copy 2 Untitled Created with Highcharts 10…" at bounding box center [588, 275] width 1097 height 473
click at [1032, 195] on rect at bounding box center [973, 227] width 238 height 93
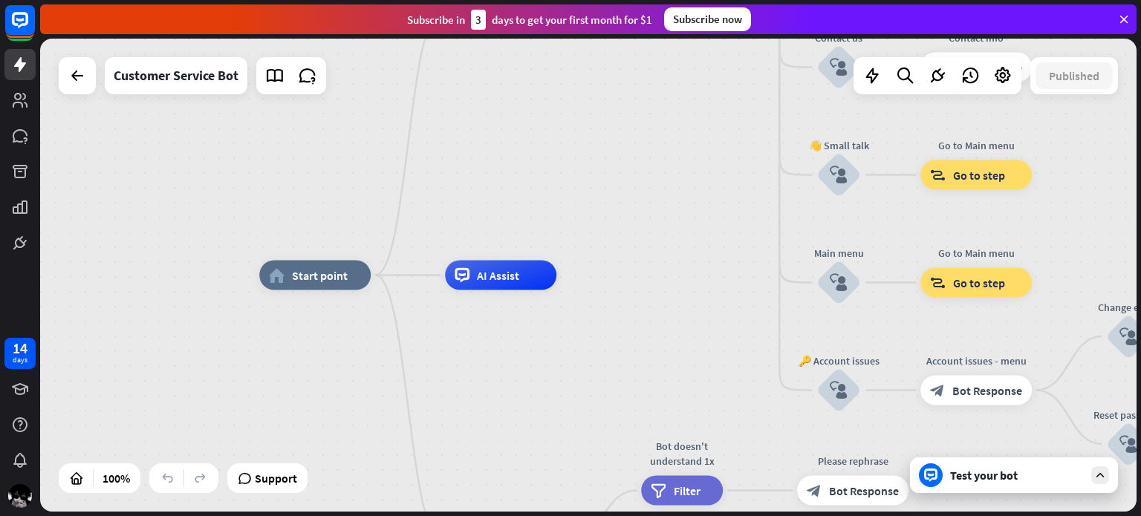
click at [1010, 467] on div "Test your bot" at bounding box center [1014, 476] width 208 height 36
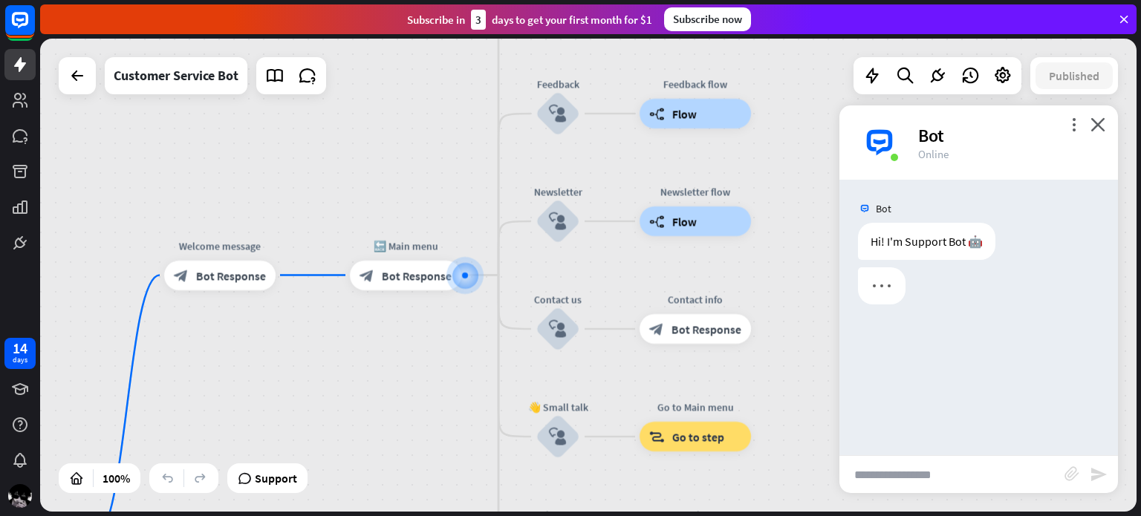
click at [923, 503] on div "home_2 Start point Welcome message block_bot_response Bot Response 🔙 Main menu …" at bounding box center [588, 275] width 1097 height 473
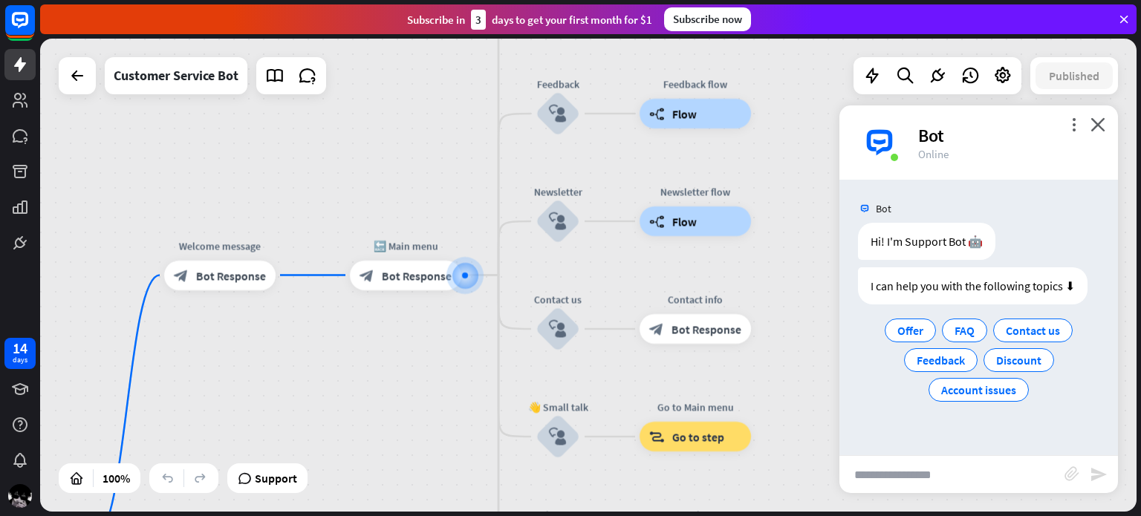
click at [922, 466] on input "text" at bounding box center [952, 474] width 225 height 37
type input "***"
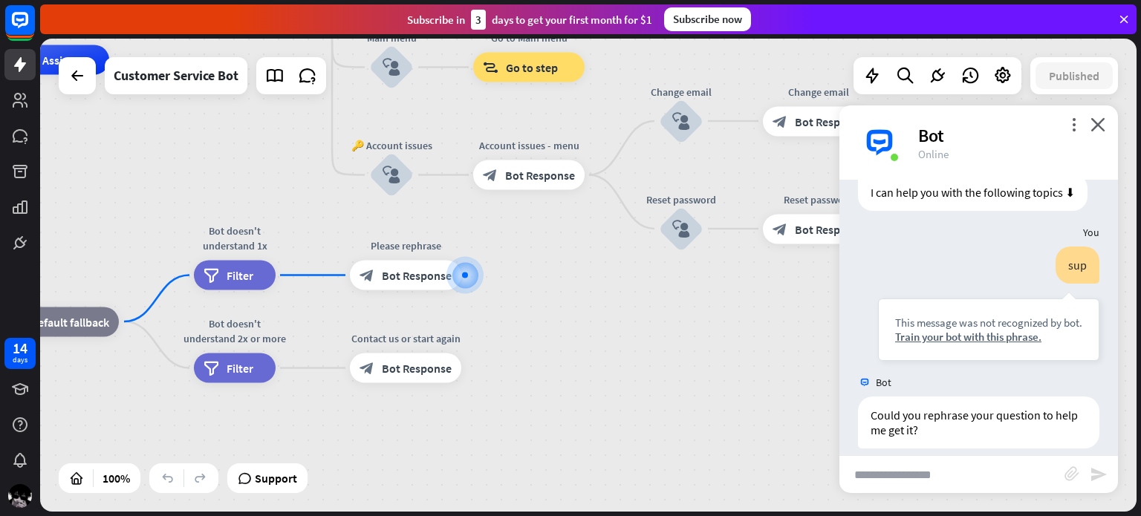
scroll to position [108, 0]
